Goal: Navigation & Orientation: Understand site structure

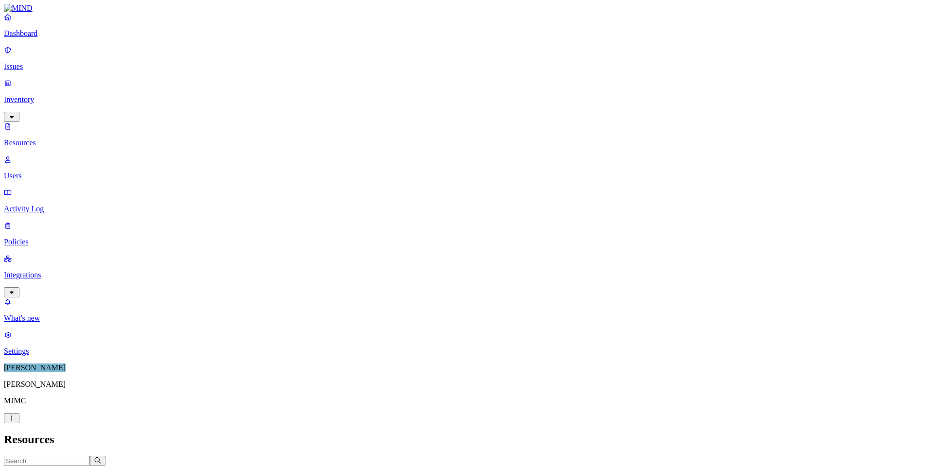
click at [44, 62] on p "Issues" at bounding box center [466, 66] width 925 height 9
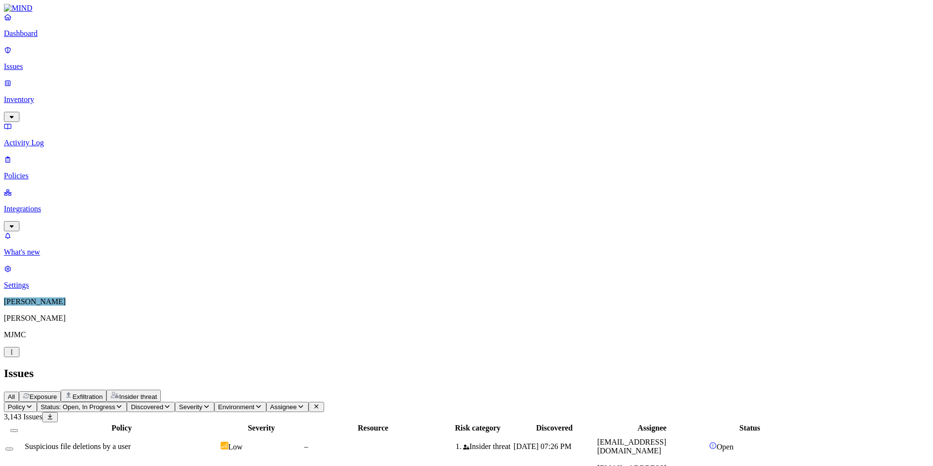
click at [40, 95] on p "Inventory" at bounding box center [466, 99] width 925 height 9
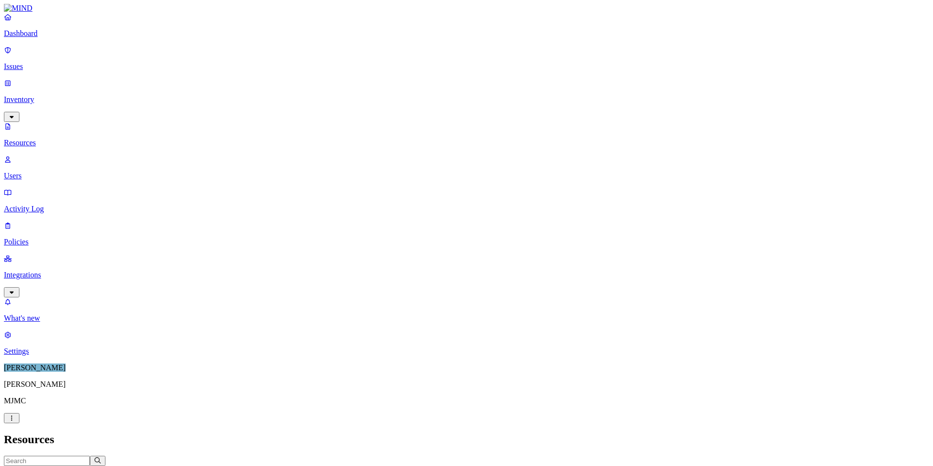
click at [48, 171] on p "Users" at bounding box center [466, 175] width 925 height 9
click at [40, 205] on p "Activity Log" at bounding box center [466, 209] width 925 height 9
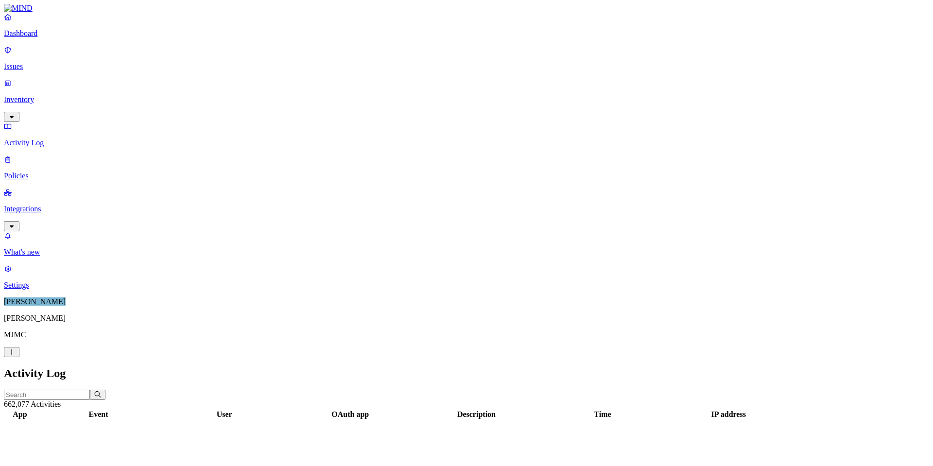
click at [45, 171] on p "Policies" at bounding box center [466, 175] width 925 height 9
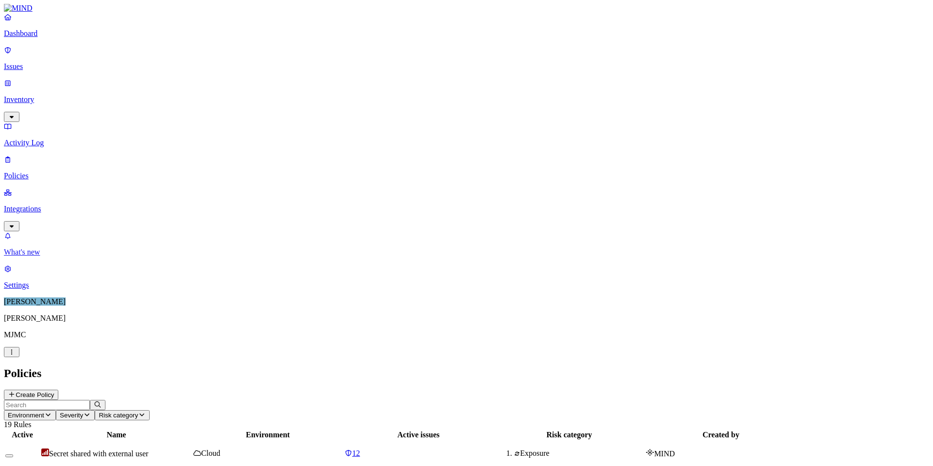
click at [50, 256] on p "What's new" at bounding box center [466, 252] width 925 height 9
click at [655, 400] on header "Environment Severity Risk category 19 Rules" at bounding box center [466, 414] width 925 height 29
